Goal: Information Seeking & Learning: Learn about a topic

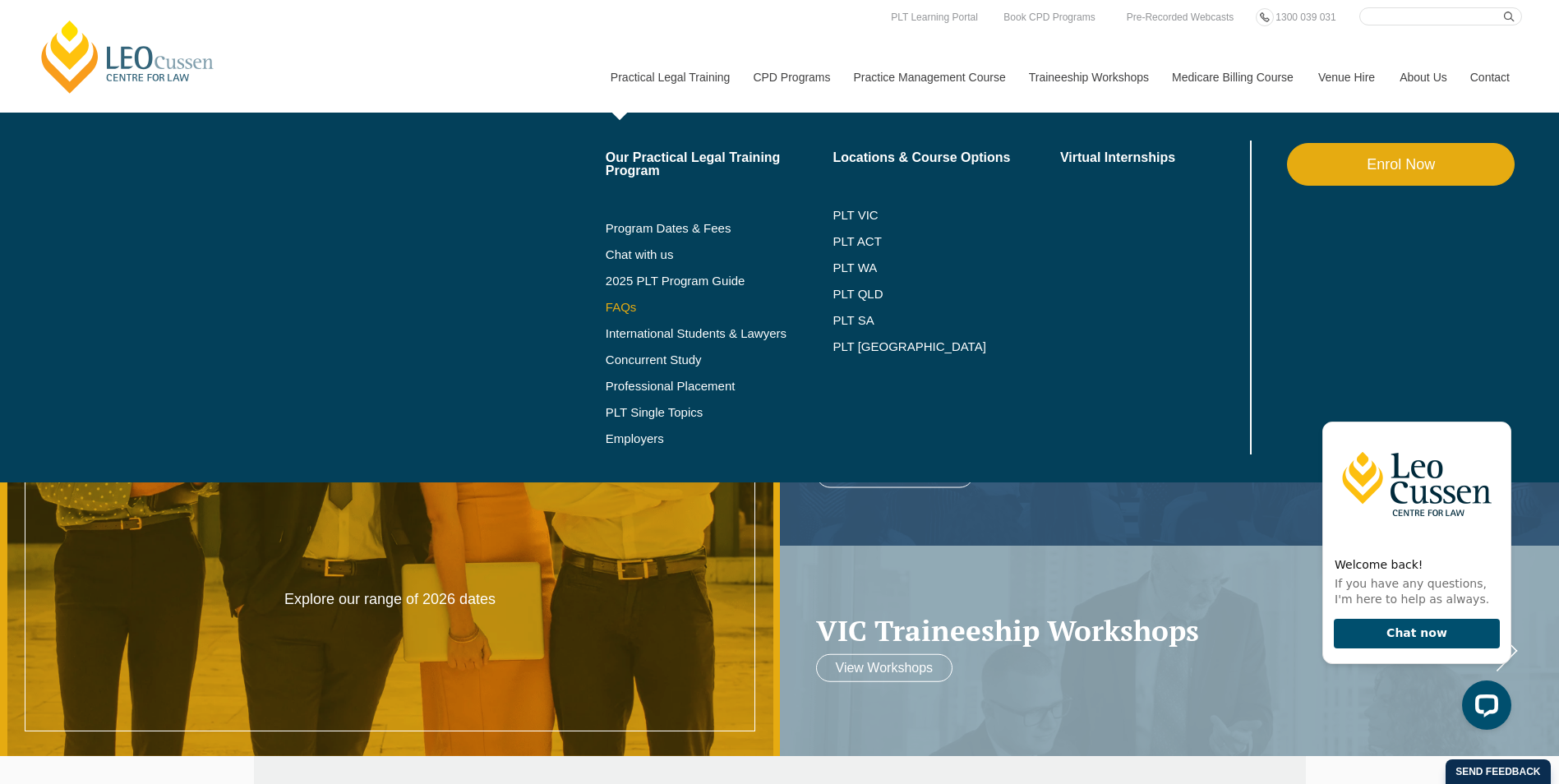
click at [612, 303] on link "FAQs" at bounding box center [719, 308] width 228 height 13
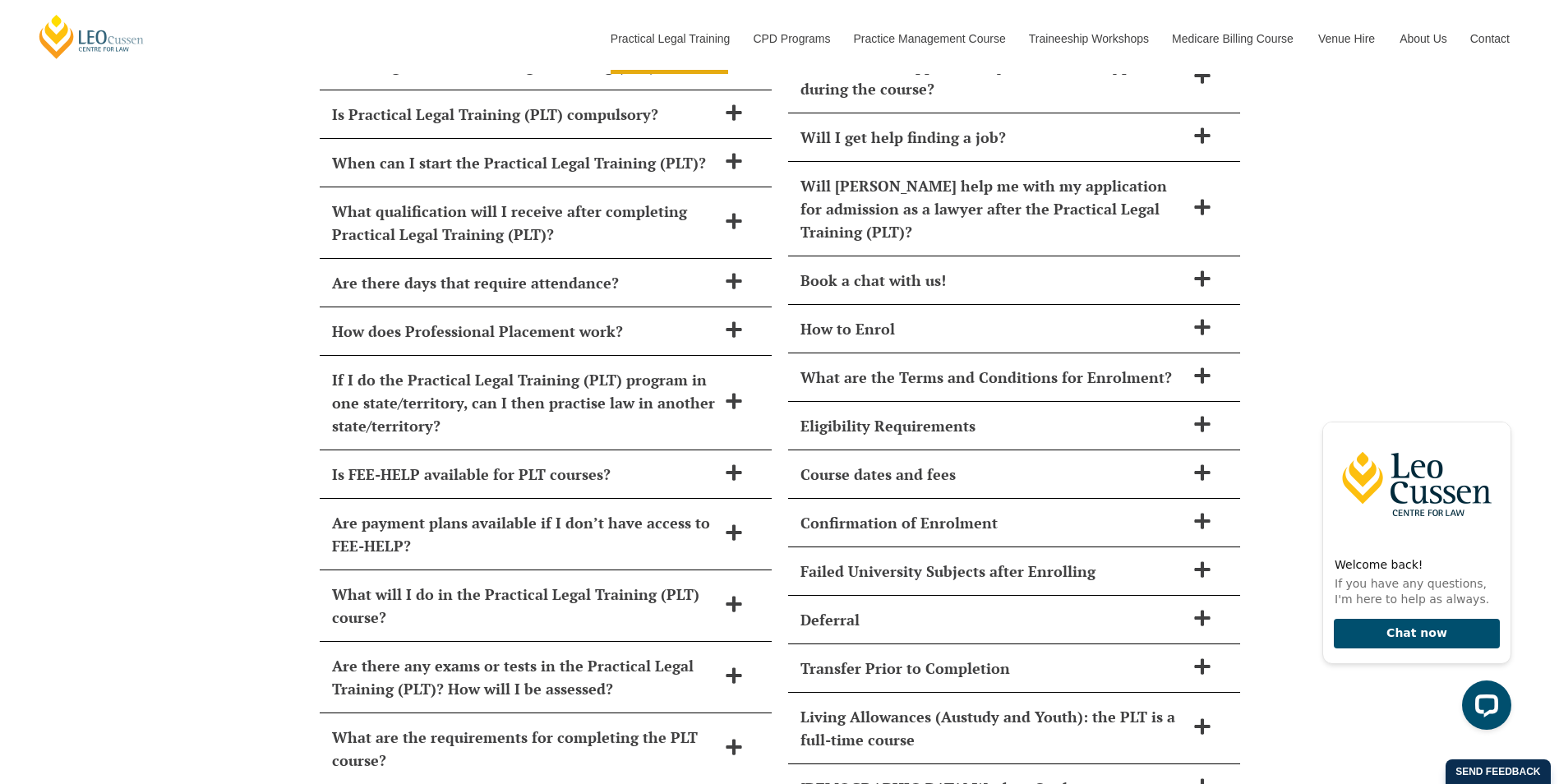
scroll to position [6792, 0]
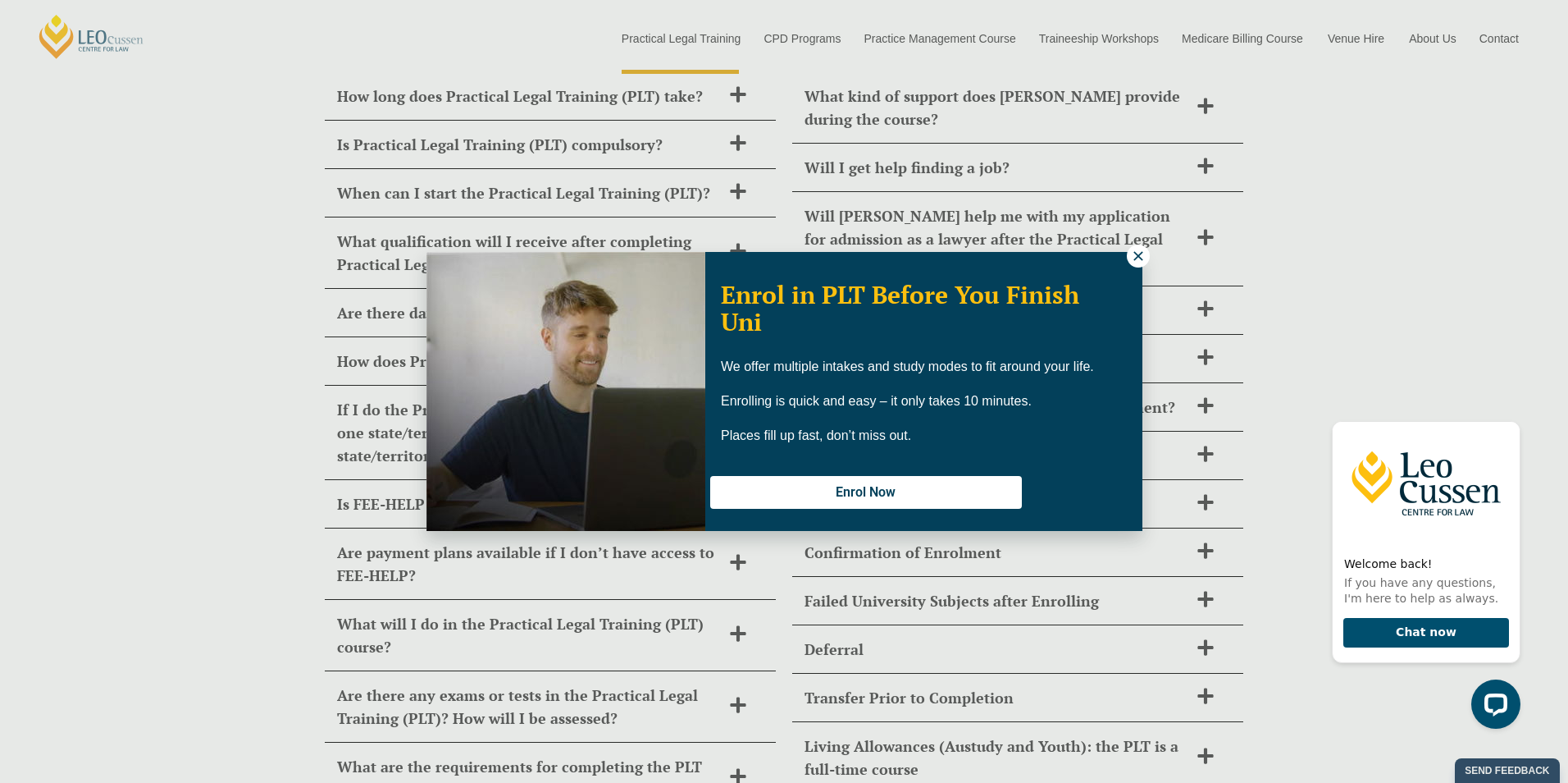
click at [1134, 251] on icon at bounding box center [1138, 256] width 15 height 15
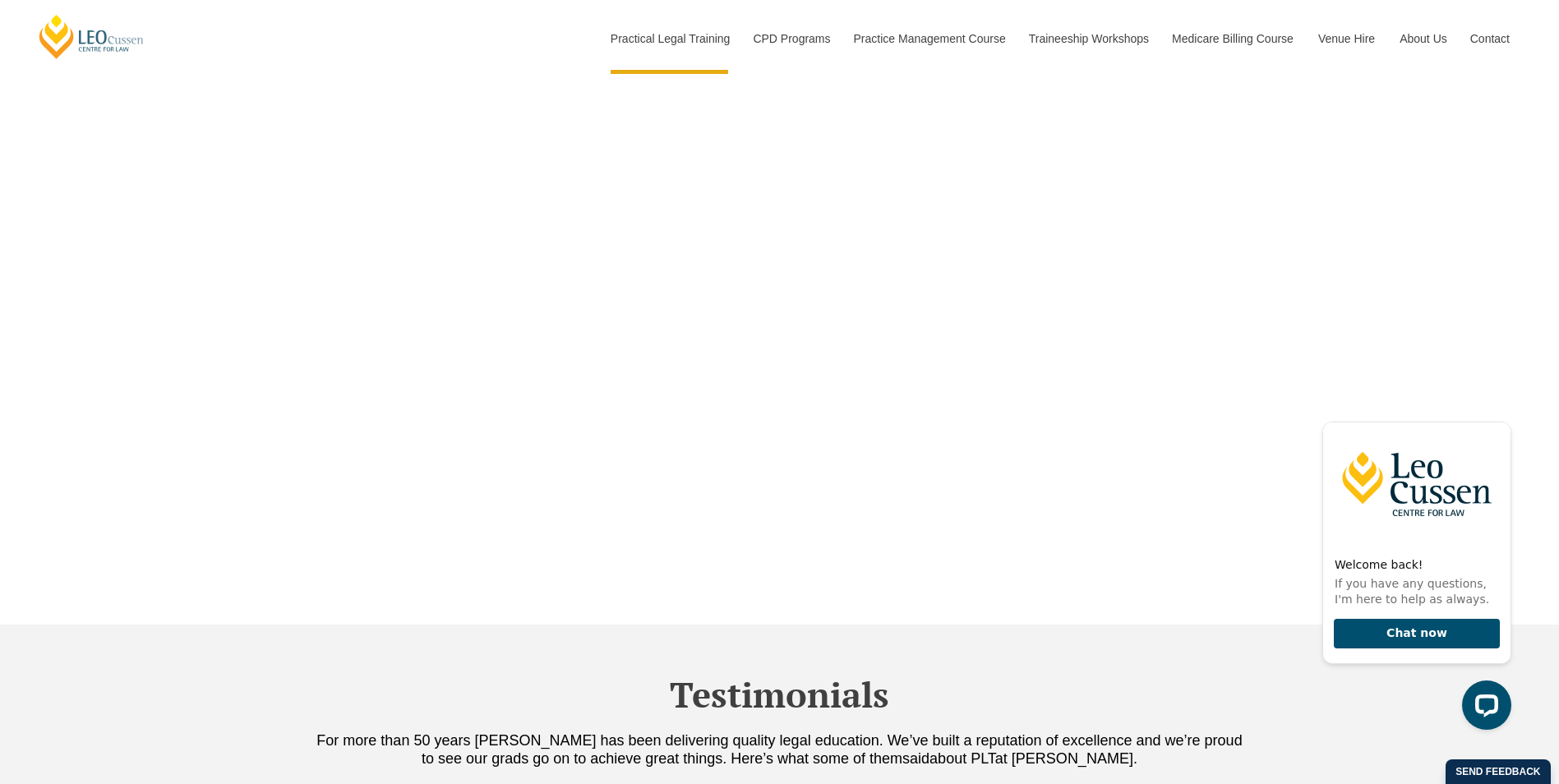
scroll to position [4573, 0]
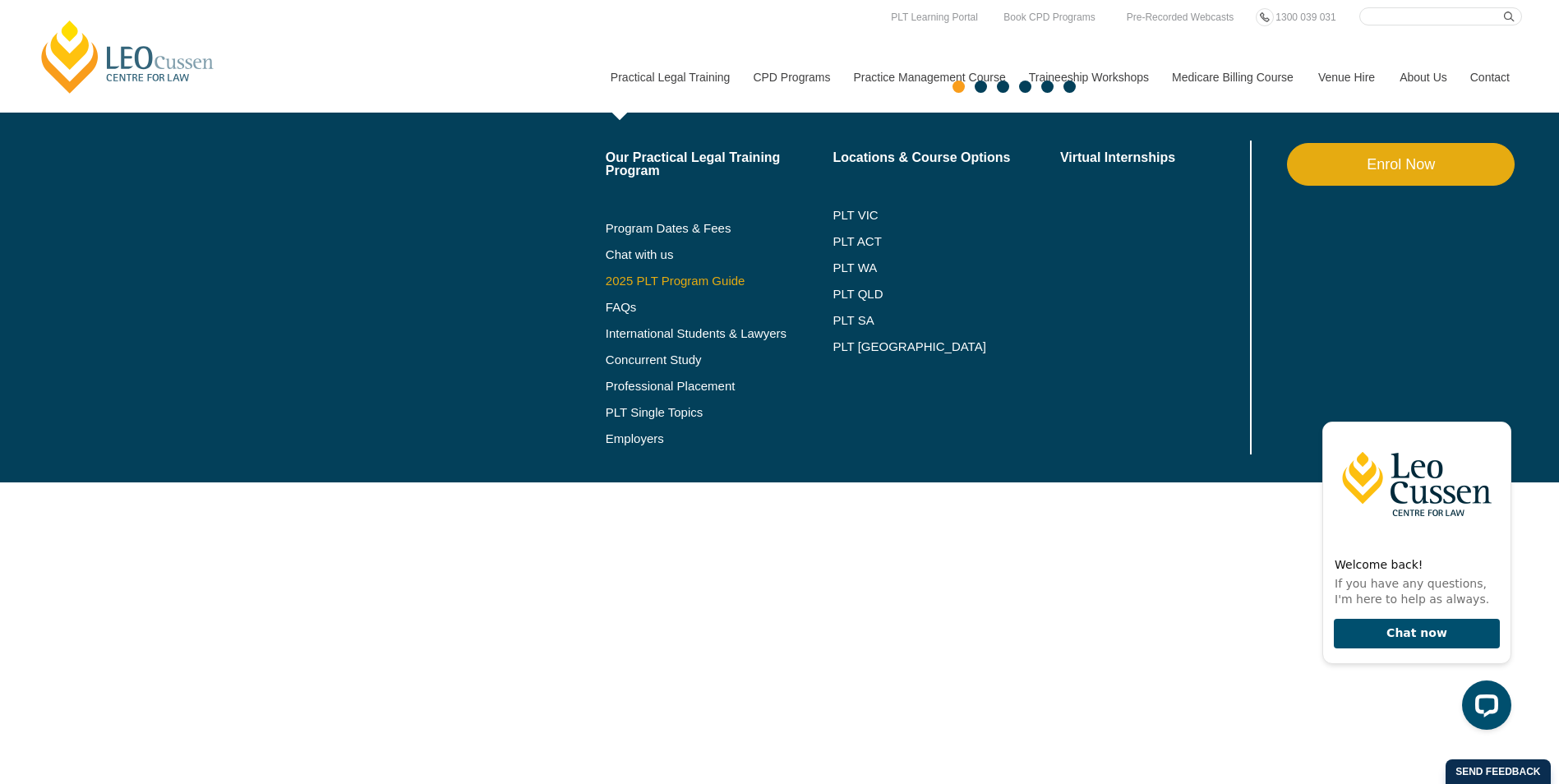
click at [673, 279] on link "2025 PLT Program Guide" at bounding box center [699, 281] width 187 height 13
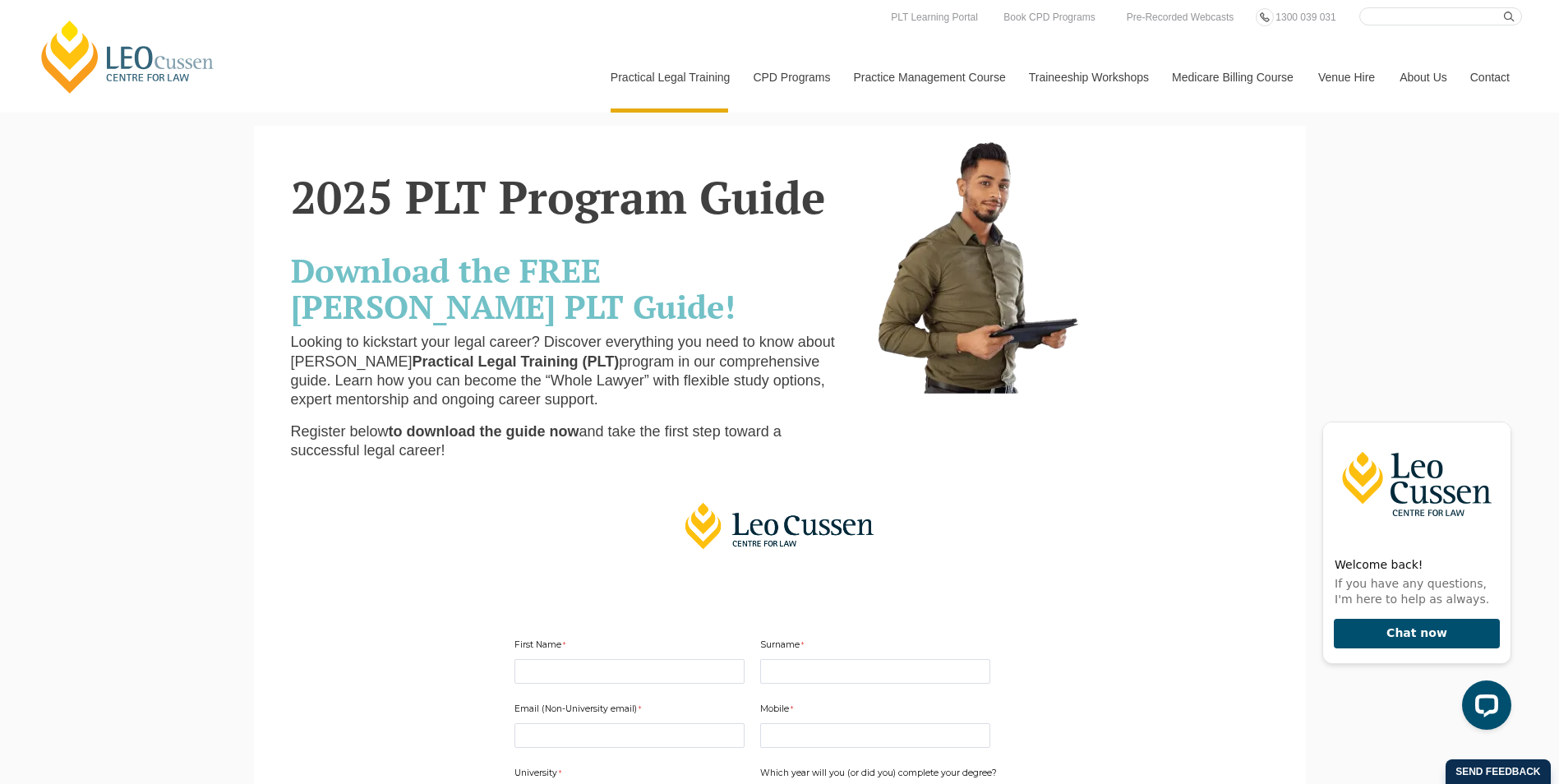
click at [116, 55] on link "[PERSON_NAME] Centre for Law" at bounding box center [128, 56] width 182 height 77
